Goal: Communication & Community: Answer question/provide support

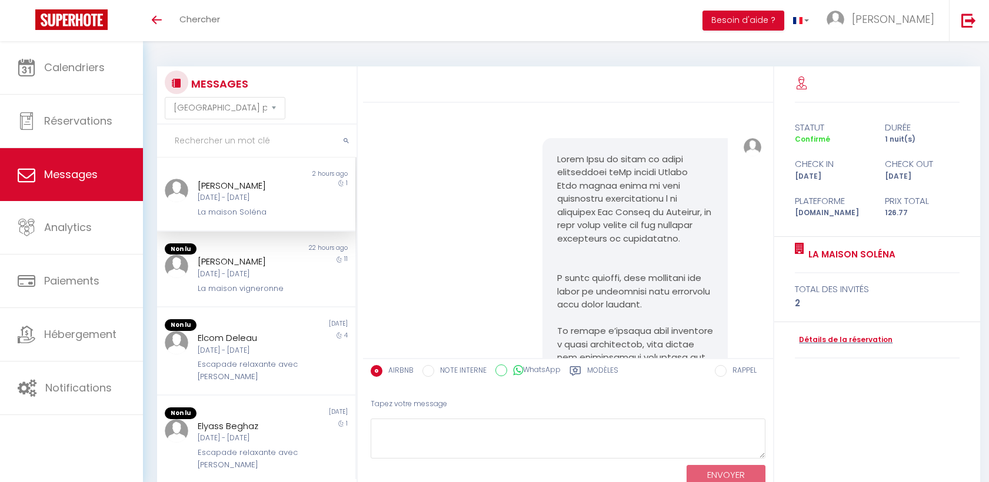
select select "message"
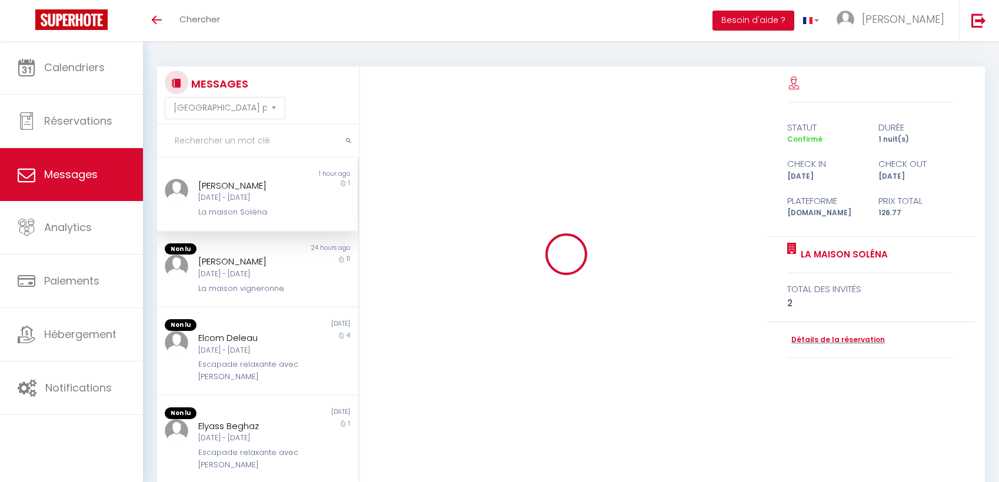
select select "message"
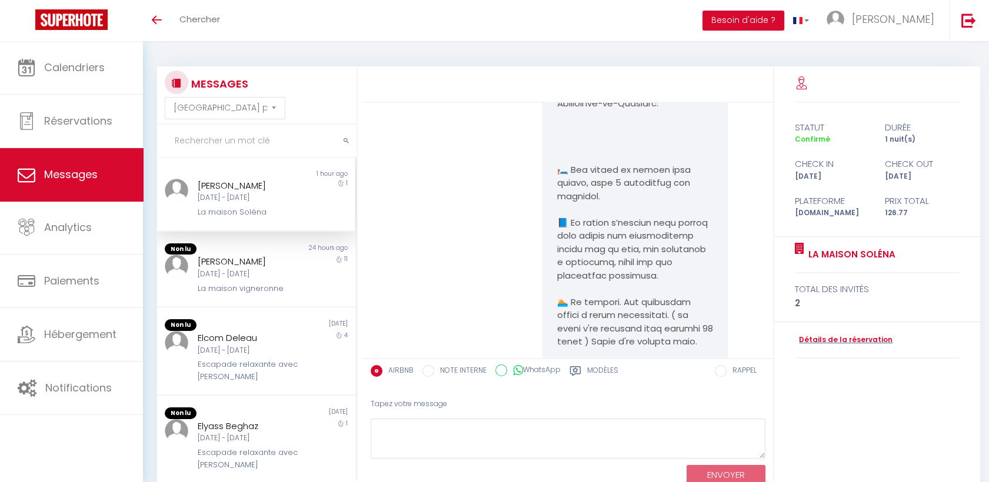
scroll to position [2388, 0]
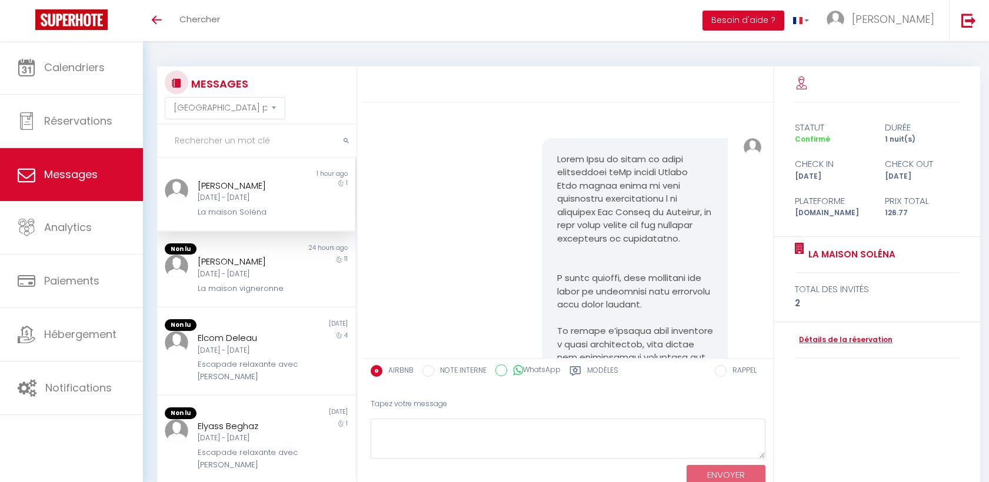
select select "message"
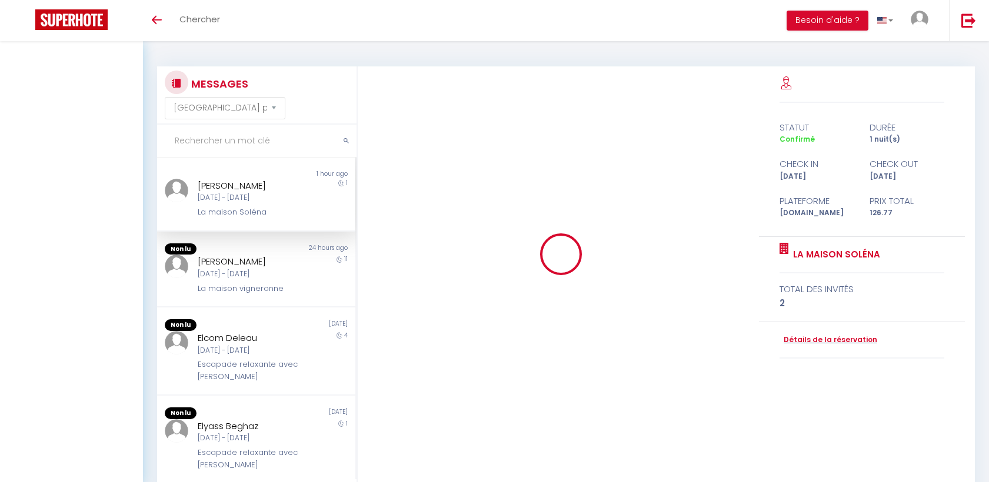
select select "message"
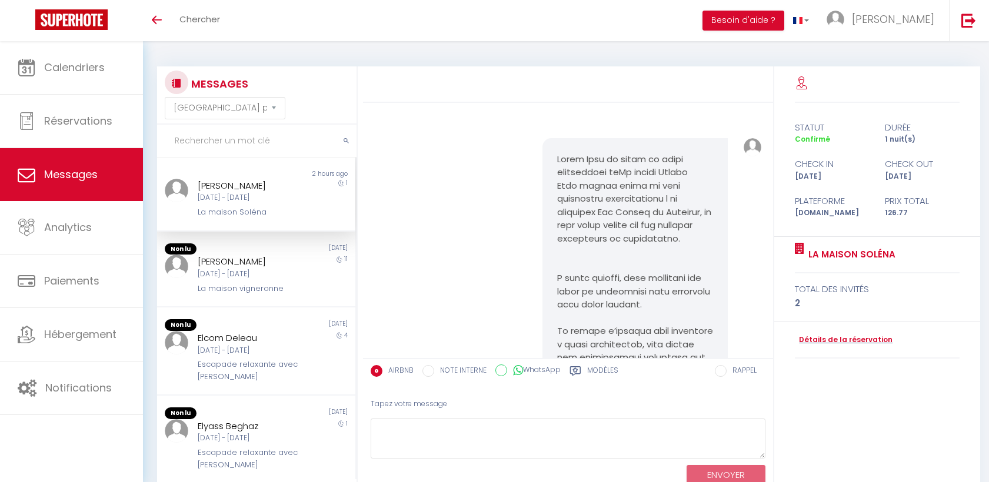
select select "message"
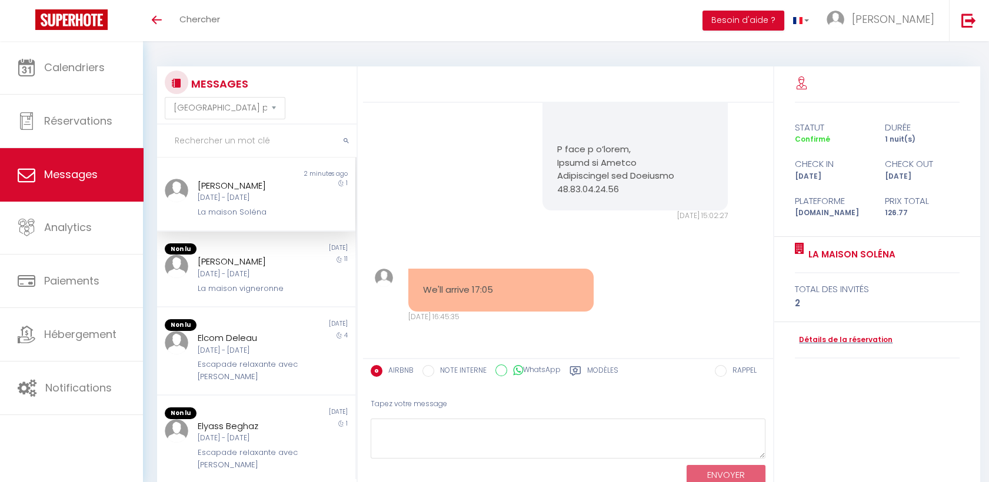
click at [799, 465] on div "statut durée Confirmé 1 nuit(s) check in check out [DATE] [DATE] Plateforme Pri…" at bounding box center [877, 288] width 206 height 444
click at [555, 454] on textarea at bounding box center [568, 439] width 395 height 41
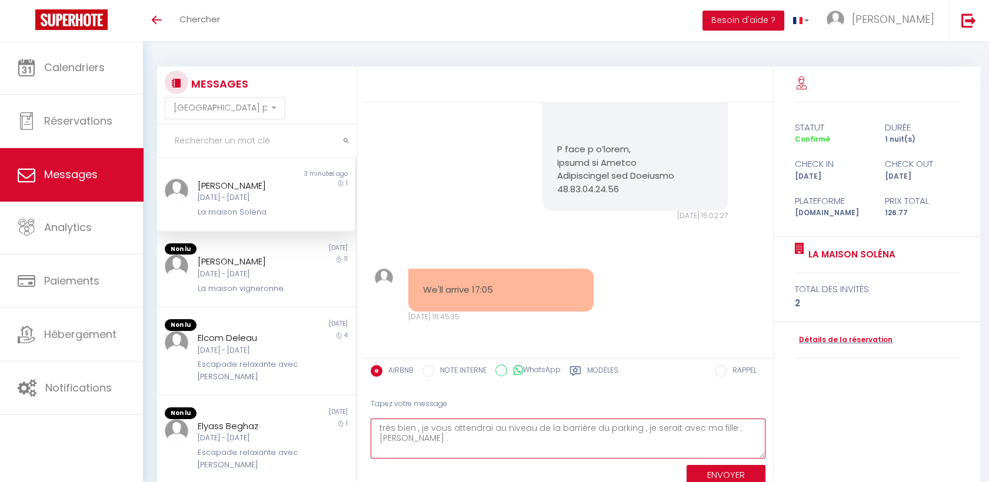
drag, startPoint x: 398, startPoint y: 435, endPoint x: 387, endPoint y: 430, distance: 12.9
type textarea "très bien , je vous attendrai au niveau de la barrière du parking , je serait a…"
click at [707, 464] on div "ENVOYER" at bounding box center [568, 474] width 395 height 31
click at [707, 469] on button "ENVOYER" at bounding box center [726, 475] width 79 height 21
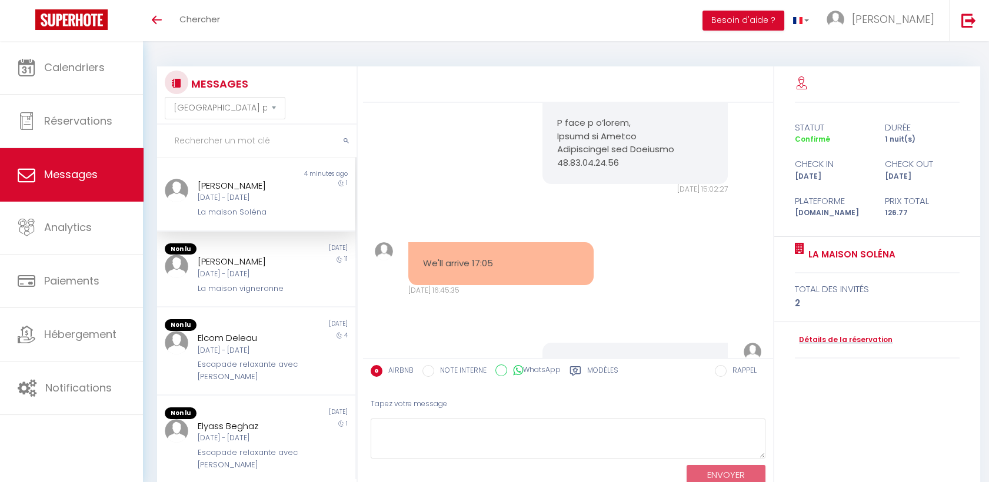
scroll to position [2629, 0]
